Goal: Transaction & Acquisition: Purchase product/service

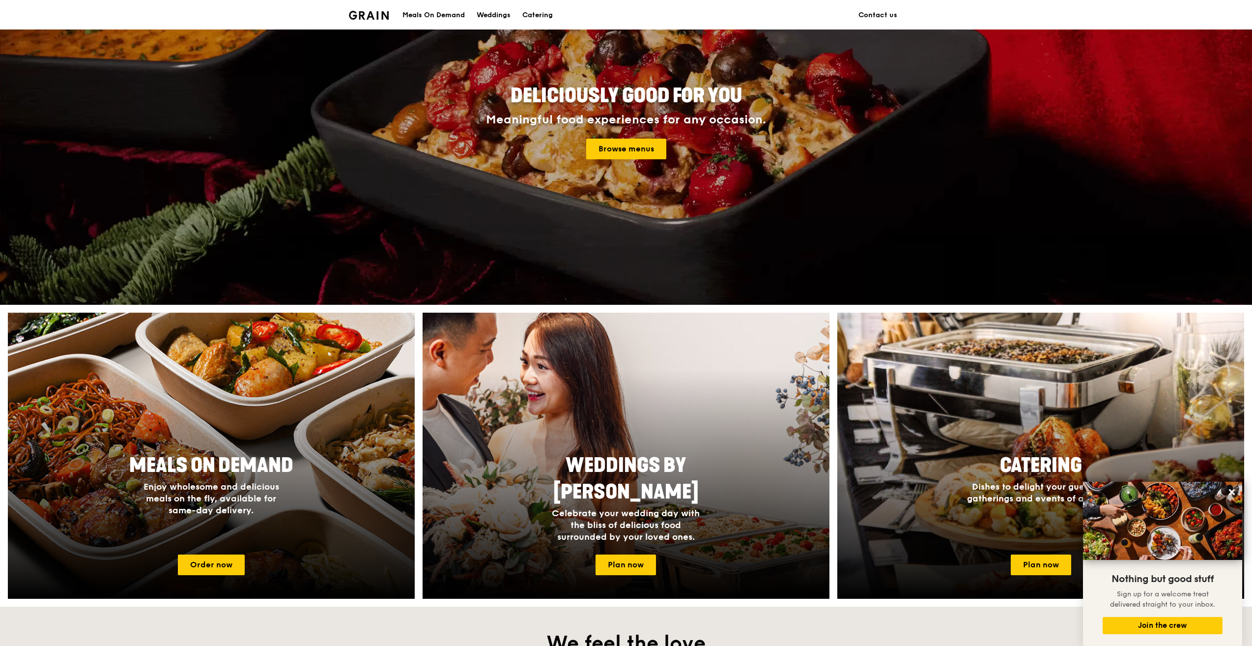
scroll to position [282, 0]
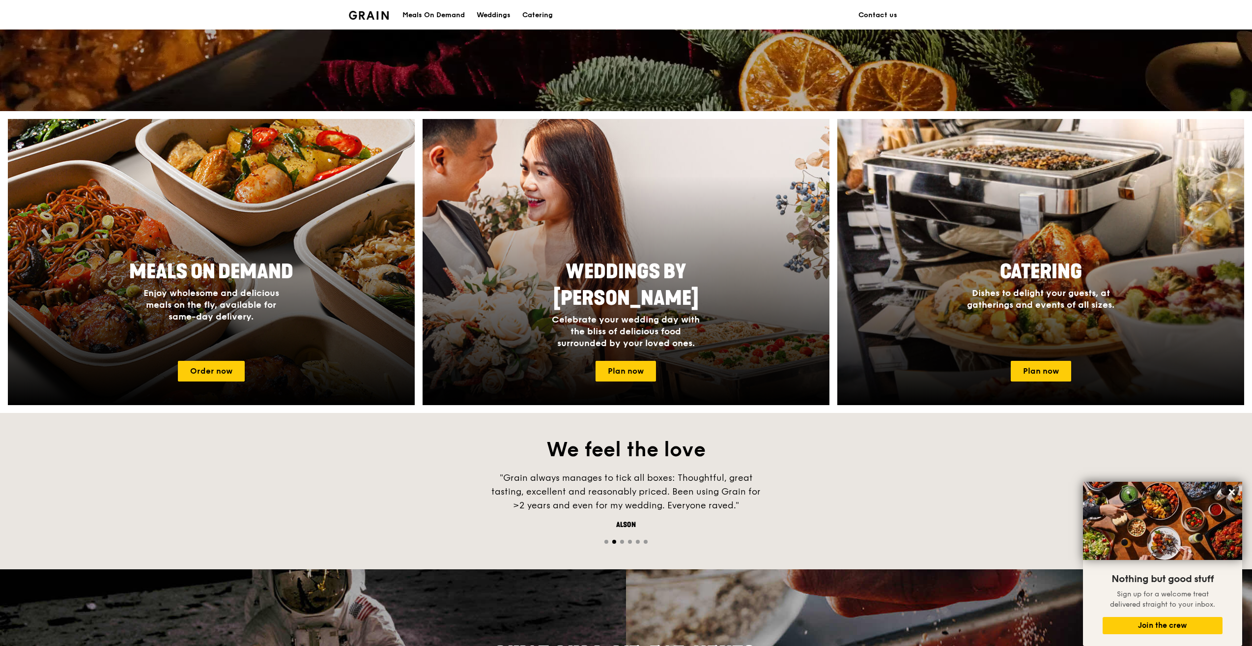
click at [616, 541] on span "Go to slide 2" at bounding box center [614, 542] width 4 height 4
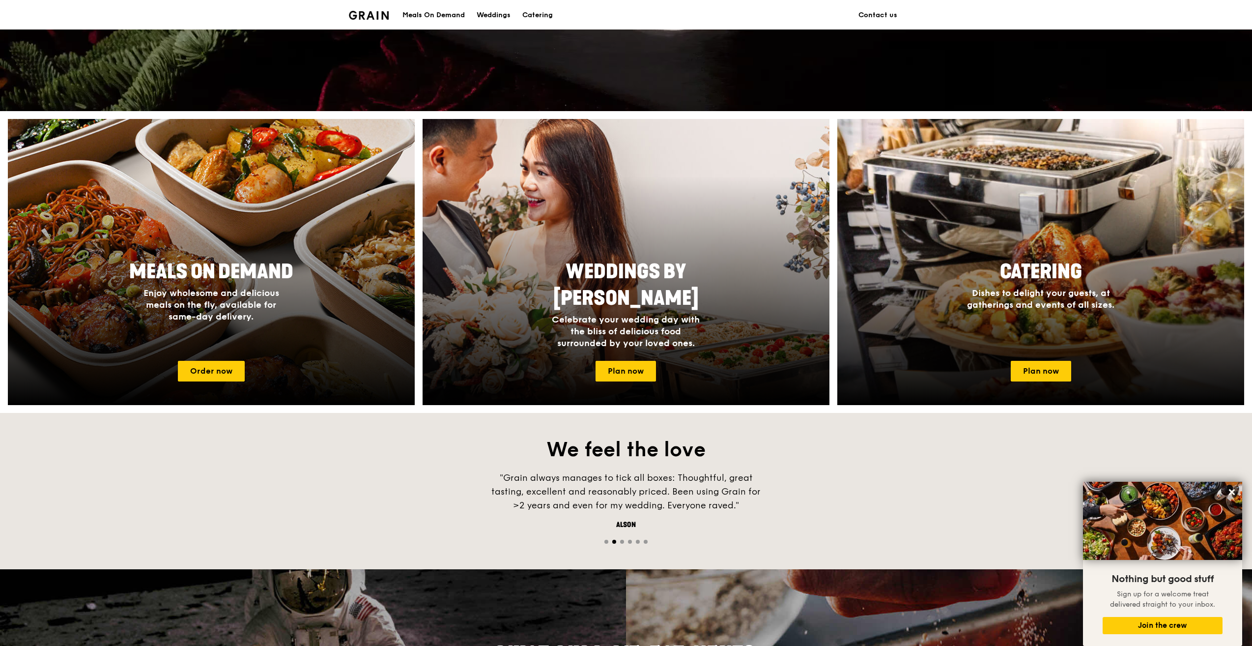
click at [627, 541] on div at bounding box center [626, 540] width 1252 height 9
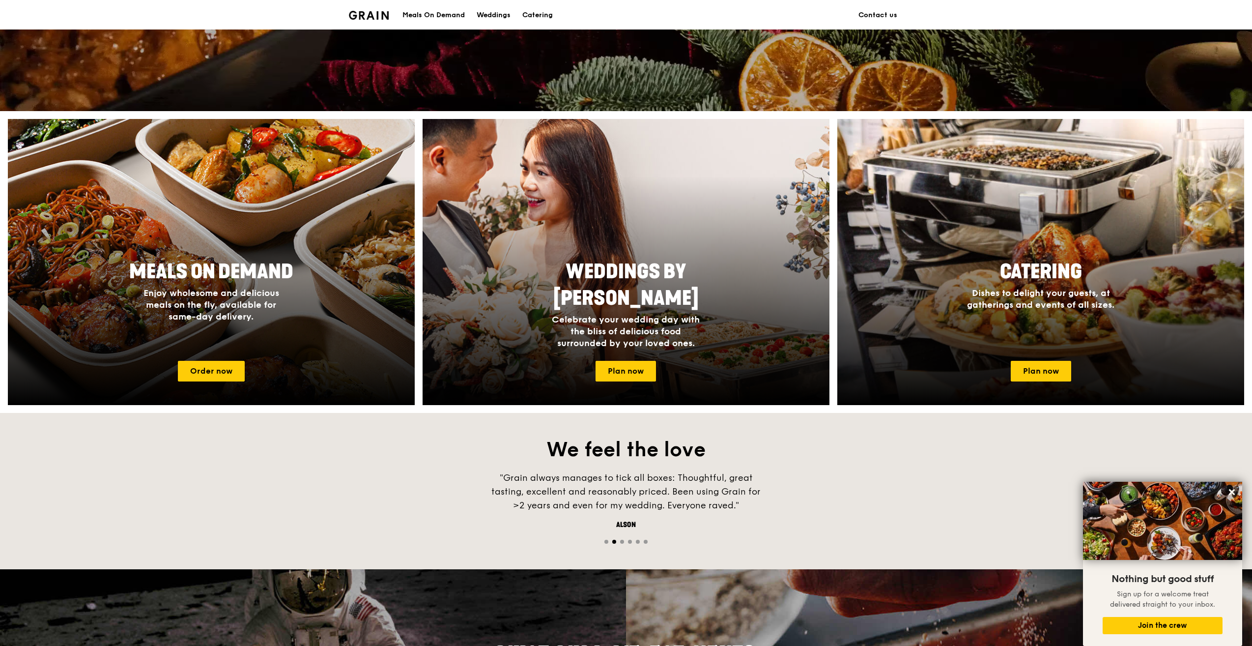
click at [623, 542] on span "Go to slide 3" at bounding box center [622, 542] width 4 height 4
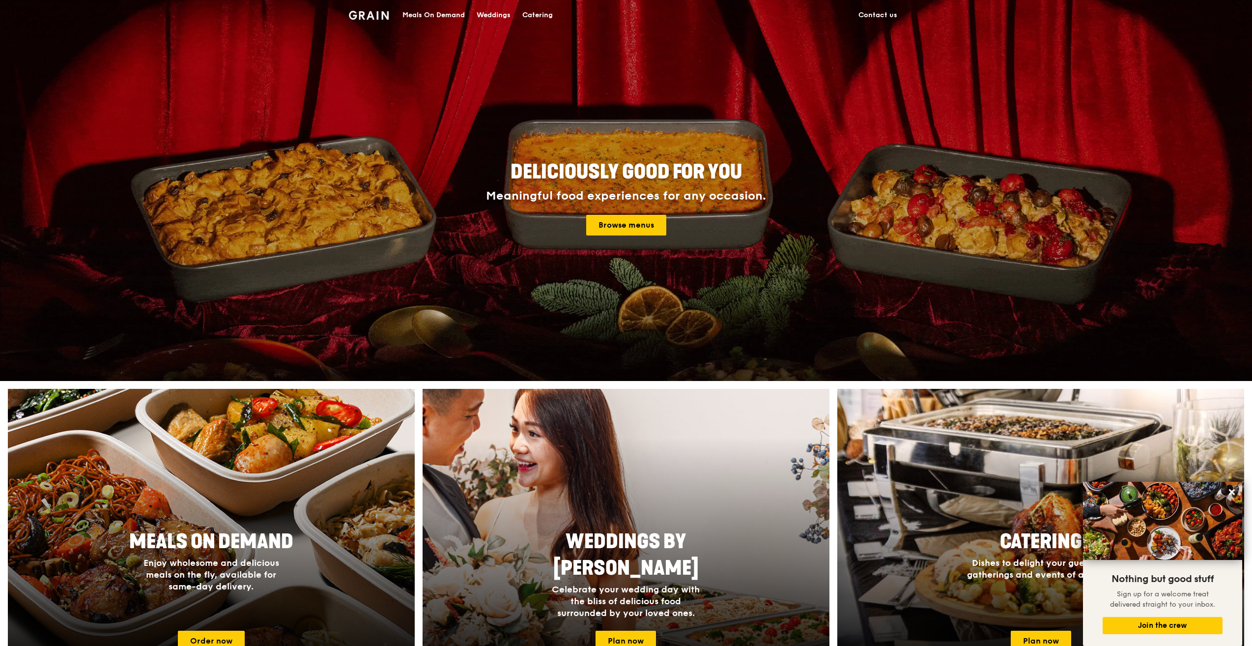
scroll to position [0, 0]
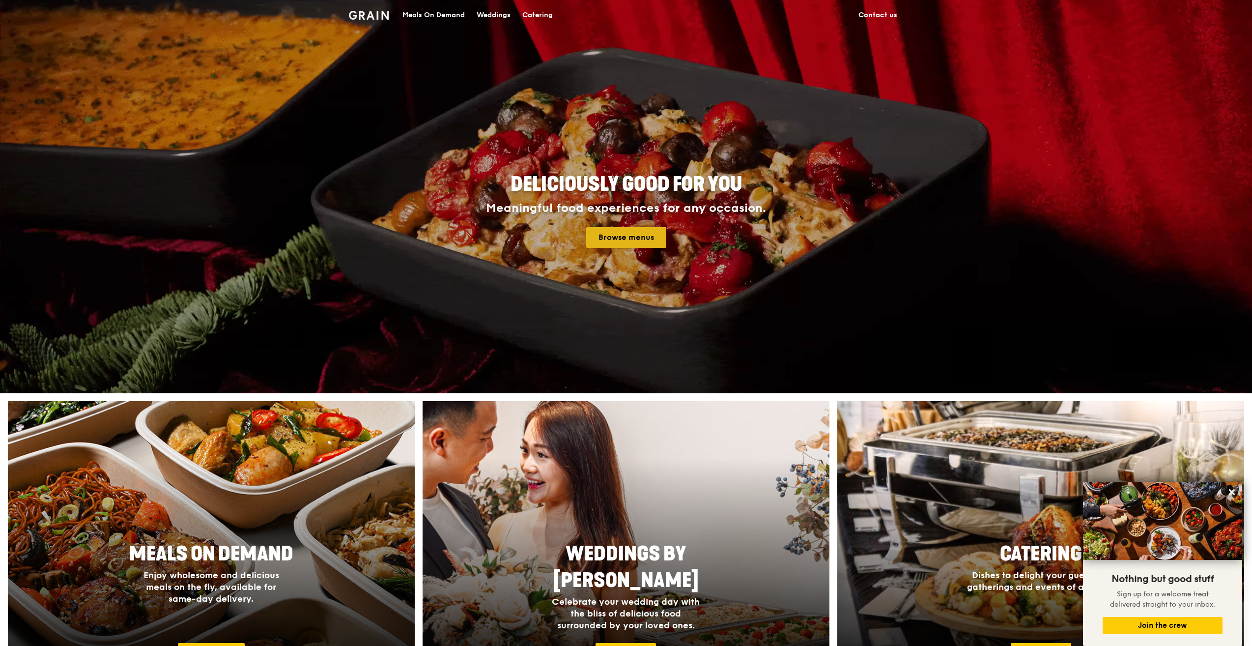
click at [642, 232] on link "Browse menus" at bounding box center [626, 237] width 80 height 21
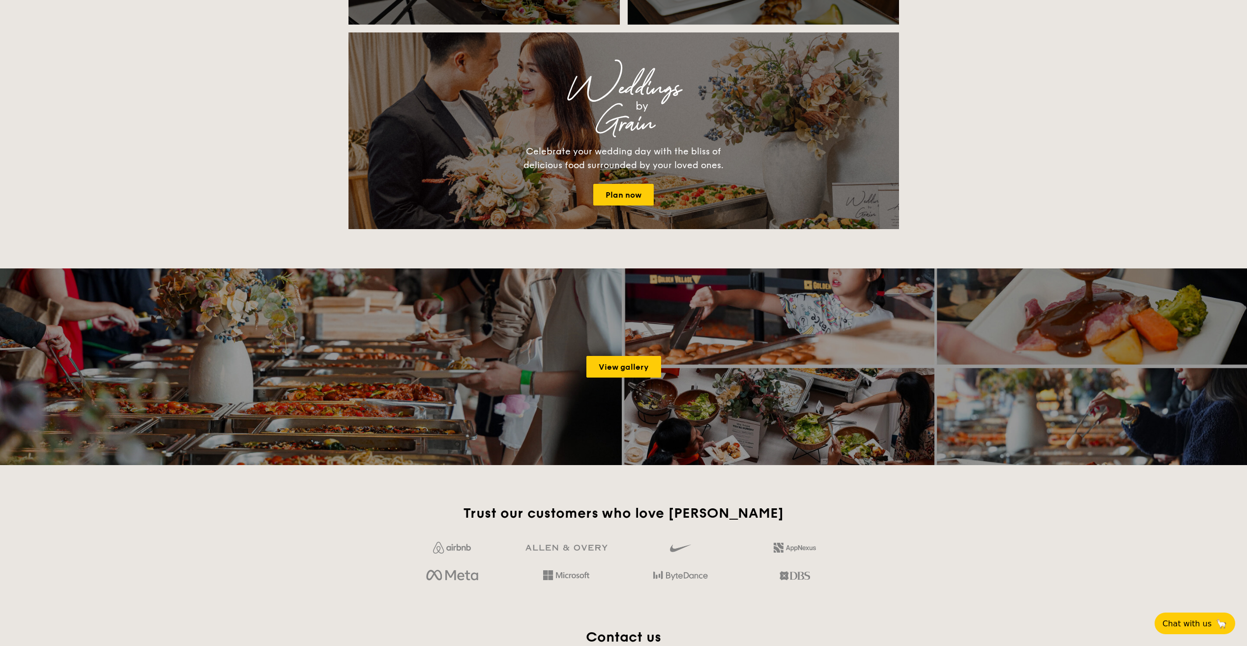
scroll to position [1131, 0]
